Goal: Find specific page/section: Find specific page/section

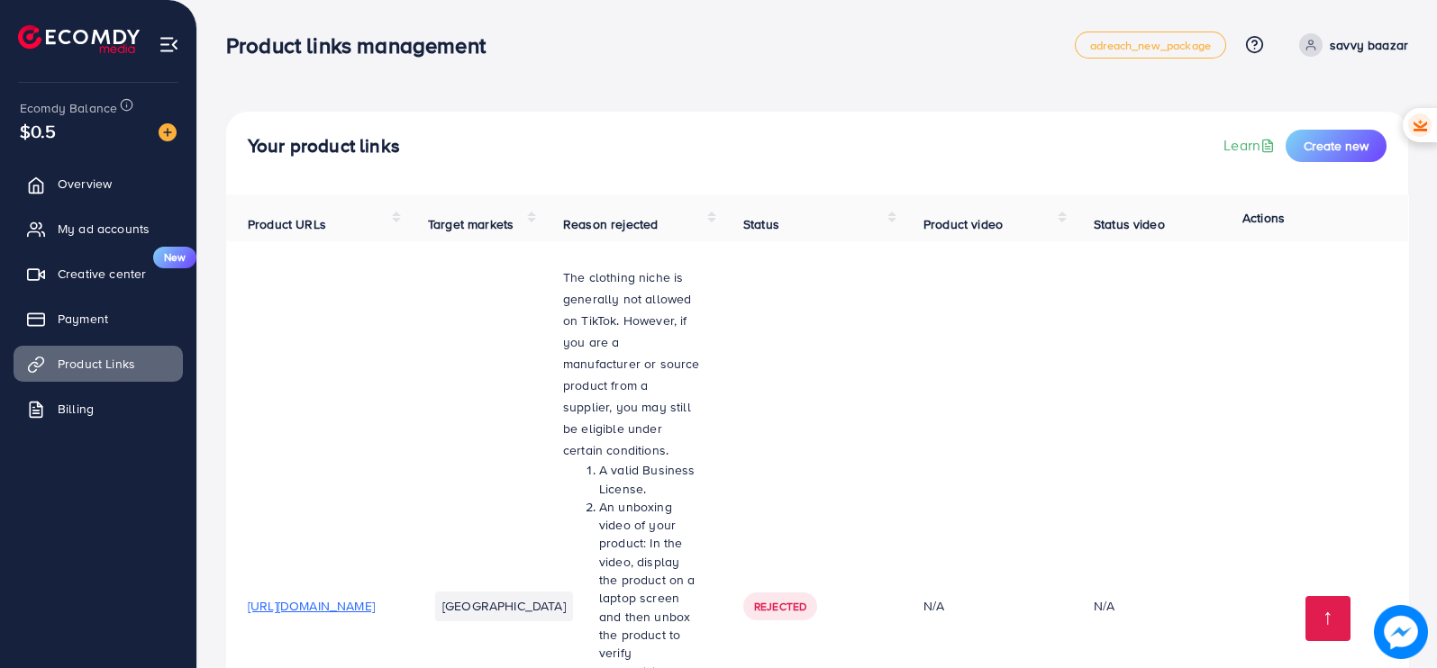
scroll to position [3087, 0]
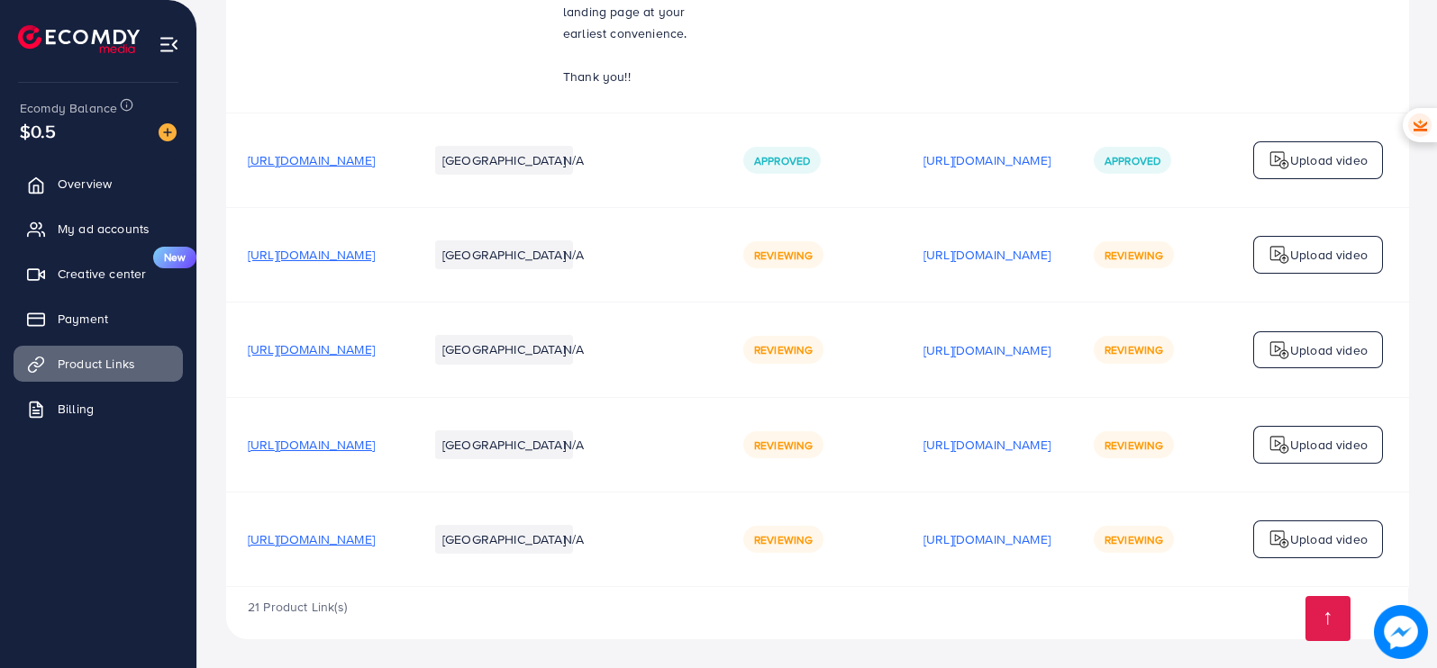
scroll to position [2896, 0]
click at [375, 169] on span "[URL][DOMAIN_NAME]" at bounding box center [311, 160] width 127 height 18
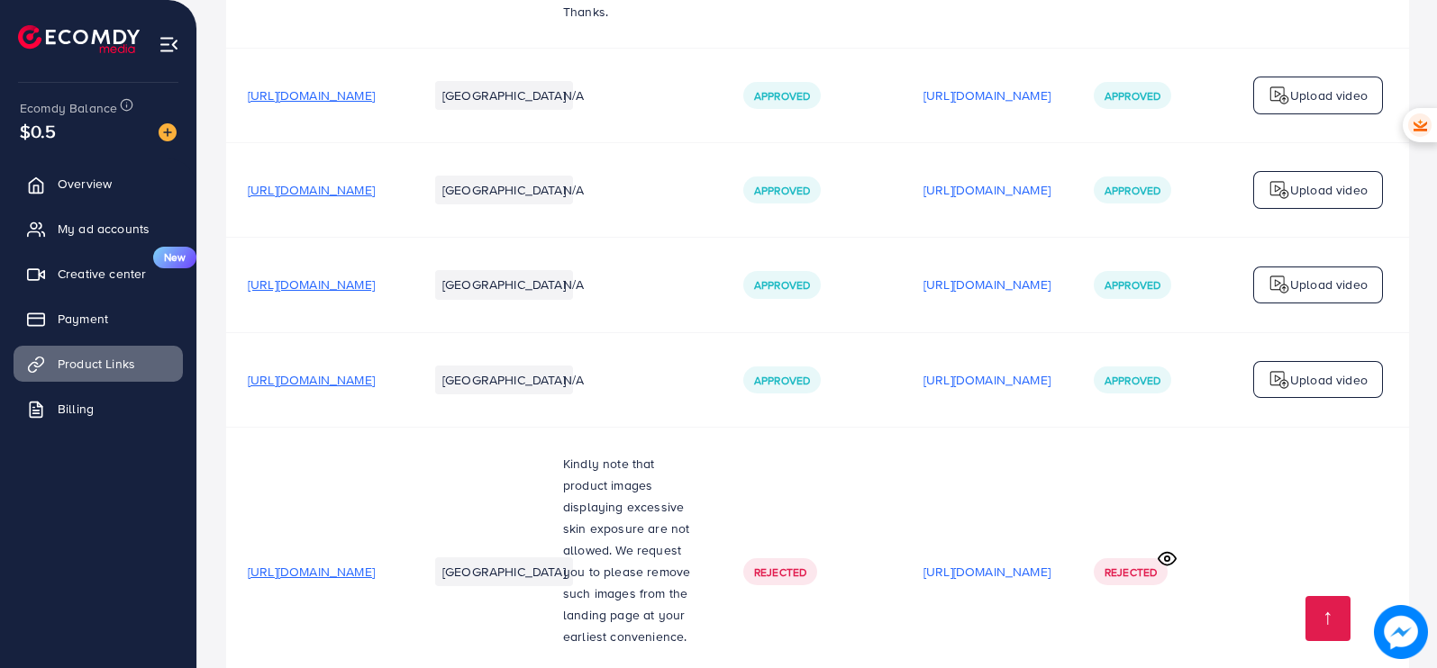
scroll to position [2175, 0]
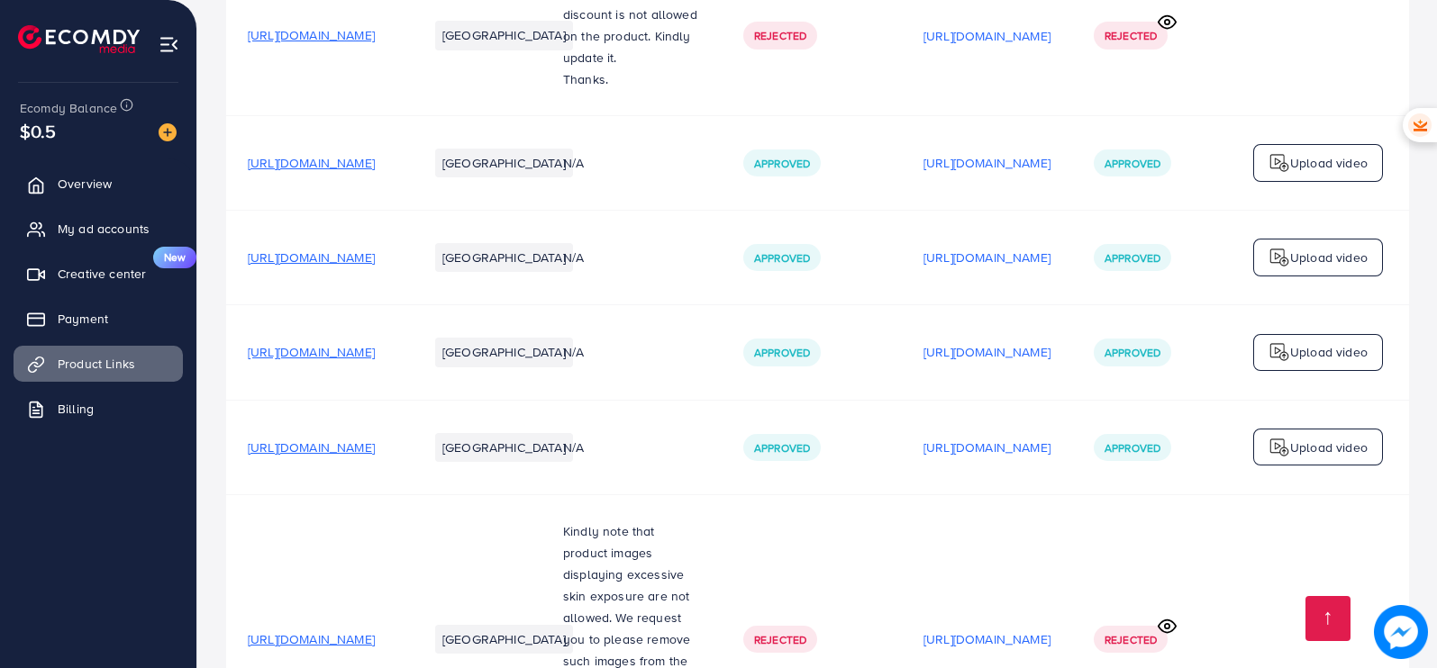
click at [375, 267] on span "[URL][DOMAIN_NAME]" at bounding box center [311, 258] width 127 height 18
click at [117, 220] on span "My ad accounts" at bounding box center [108, 229] width 92 height 18
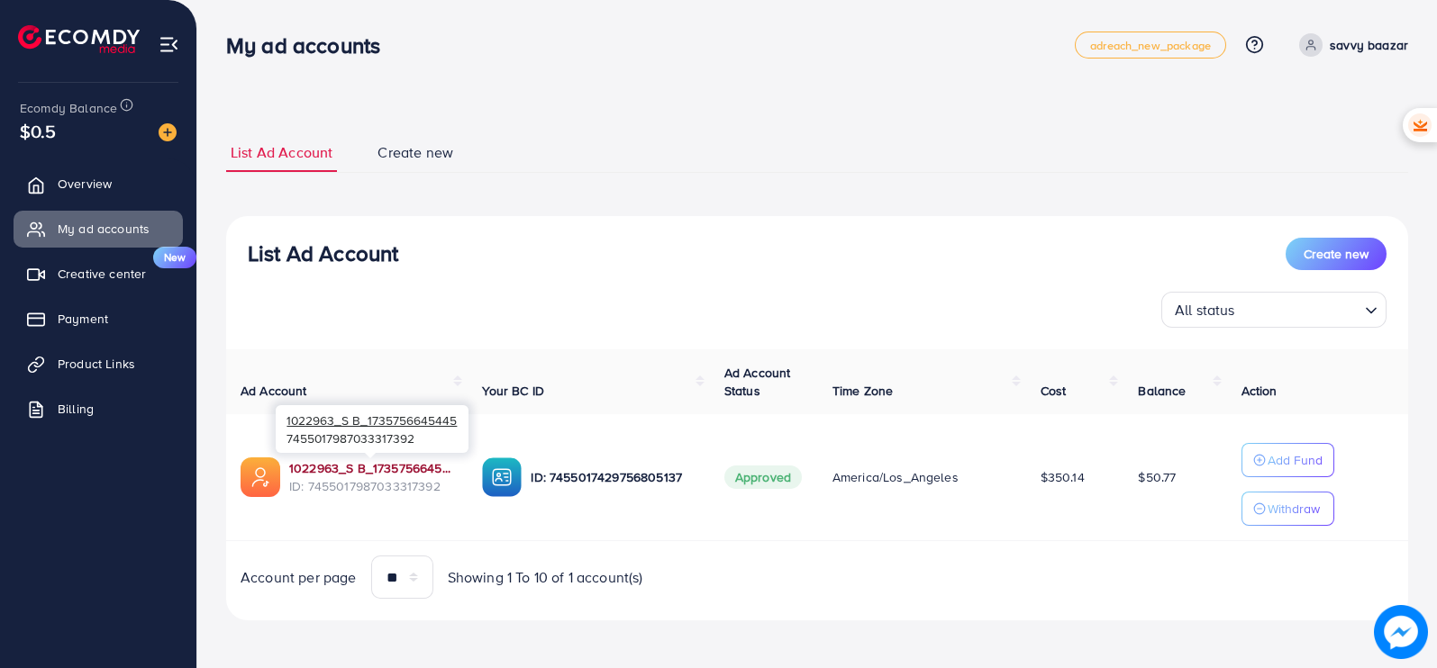
click at [336, 464] on link "1022963_S B_1735756645445" at bounding box center [371, 468] width 164 height 18
